Goal: Use online tool/utility: Use online tool/utility

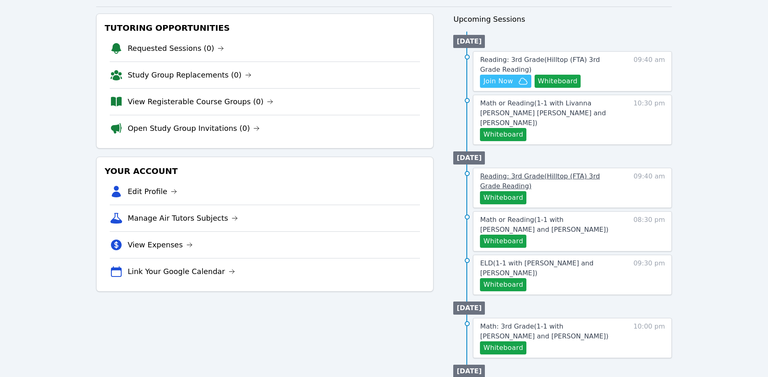
scroll to position [84, 0]
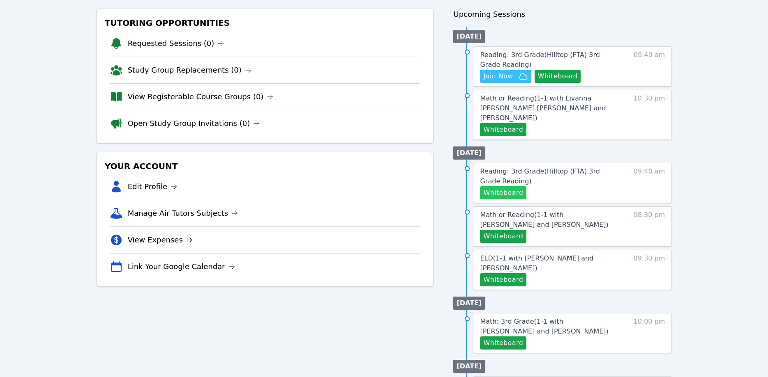
click at [512, 186] on button "Whiteboard" at bounding box center [503, 192] width 46 height 13
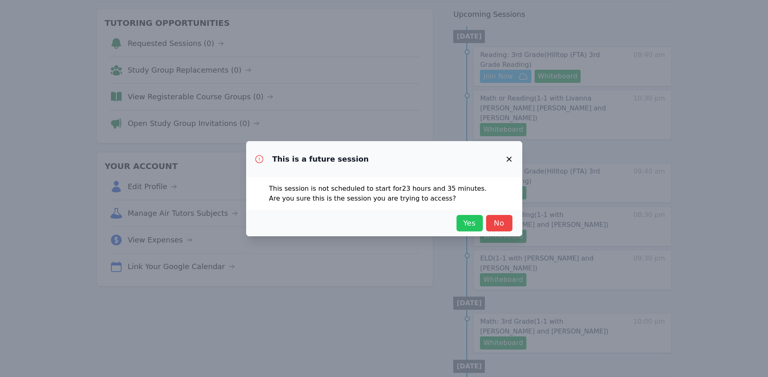
click at [465, 224] on span "Yes" at bounding box center [469, 223] width 18 height 11
